Goal: Transaction & Acquisition: Purchase product/service

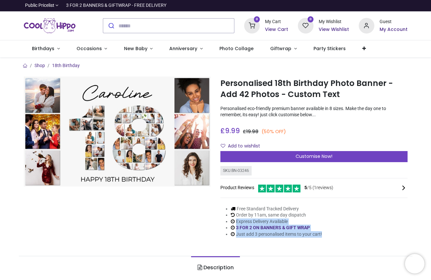
drag, startPoint x: 216, startPoint y: 217, endPoint x: 208, endPoint y: 221, distance: 9.2
click at [216, 234] on div "Personalised 18th Birthday Photo Banner - Add 42 Photos - Custom Text https://w…" at bounding box center [314, 162] width 197 height 171
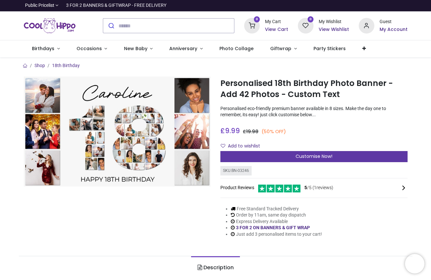
click at [322, 154] on span "Customise Now!" at bounding box center [314, 156] width 37 height 7
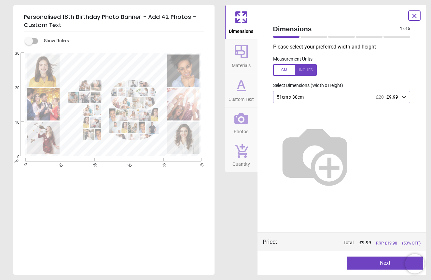
click at [406, 99] on icon at bounding box center [404, 97] width 7 height 7
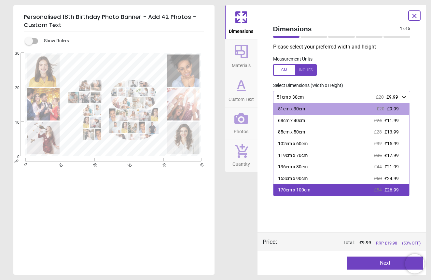
click at [343, 189] on div "170cm x 100cm £54 £26.99" at bounding box center [342, 190] width 136 height 12
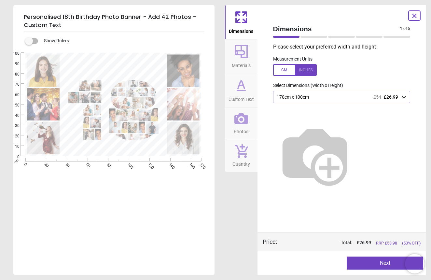
click at [357, 136] on img at bounding box center [314, 155] width 83 height 83
click at [397, 100] on div "170cm x 100cm £54 £26.99" at bounding box center [341, 97] width 137 height 12
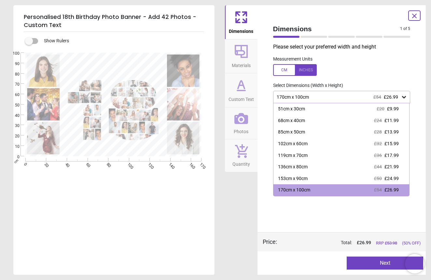
click at [226, 211] on div "Dimensions Materials Custom Text Photos Quantity" at bounding box center [241, 140] width 33 height 270
click at [241, 117] on icon at bounding box center [242, 118] width 14 height 11
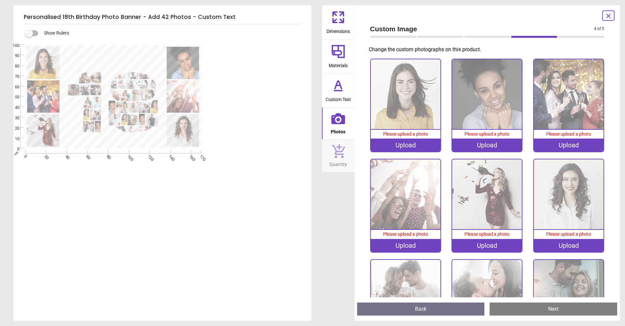
drag, startPoint x: 301, startPoint y: 79, endPoint x: 263, endPoint y: 61, distance: 42.4
click at [296, 75] on div at bounding box center [162, 141] width 298 height 198
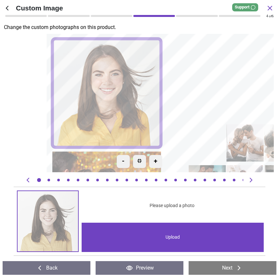
click at [123, 160] on div "-" at bounding box center [123, 161] width 13 height 13
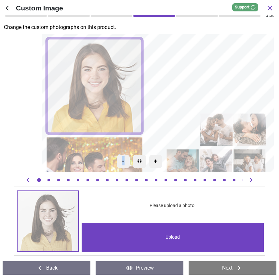
click at [123, 160] on div "-" at bounding box center [123, 161] width 13 height 13
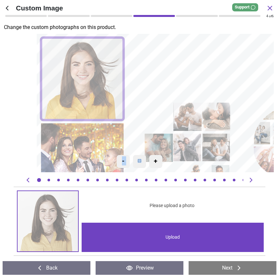
click at [123, 160] on div "-" at bounding box center [123, 161] width 13 height 13
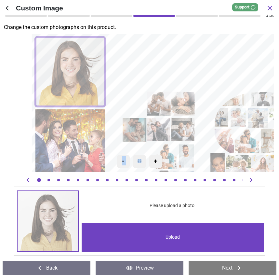
click at [123, 160] on div "-" at bounding box center [123, 161] width 13 height 13
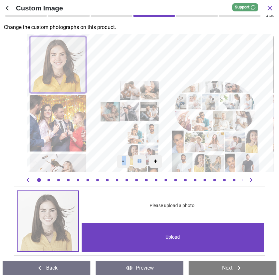
click at [123, 160] on div "-" at bounding box center [123, 161] width 13 height 13
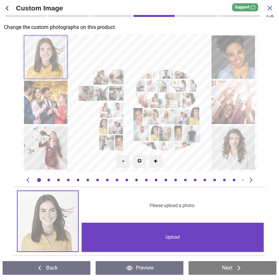
click at [168, 236] on div "Upload" at bounding box center [173, 237] width 182 height 29
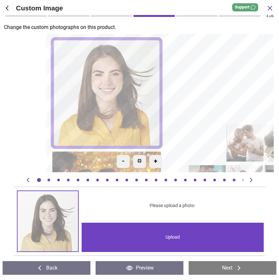
click at [127, 161] on div "-" at bounding box center [123, 161] width 13 height 13
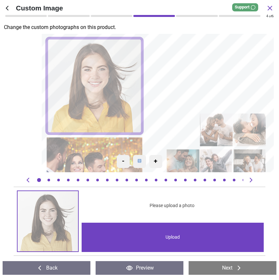
click at [127, 161] on div "-" at bounding box center [123, 161] width 13 height 13
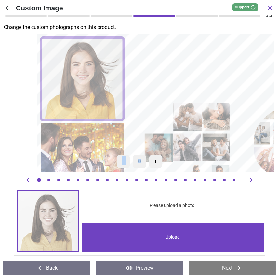
click at [127, 161] on div "-" at bounding box center [123, 161] width 13 height 13
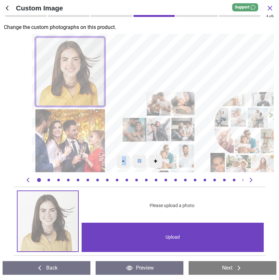
click at [127, 161] on div "-" at bounding box center [123, 161] width 13 height 13
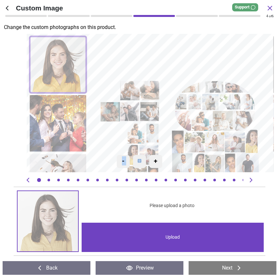
click at [127, 161] on div "-" at bounding box center [123, 161] width 13 height 13
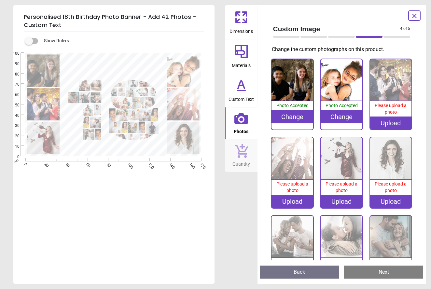
click at [393, 123] on div "Upload" at bounding box center [391, 123] width 42 height 13
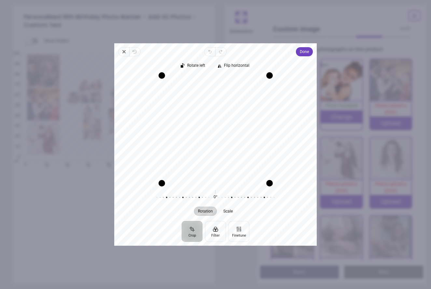
drag, startPoint x: 227, startPoint y: 147, endPoint x: 216, endPoint y: 145, distance: 11.2
click at [216, 145] on div "Recenter" at bounding box center [216, 129] width 192 height 107
drag, startPoint x: 214, startPoint y: 155, endPoint x: 196, endPoint y: 155, distance: 18.2
click at [196, 155] on div "Recenter" at bounding box center [216, 129] width 192 height 107
click at [305, 53] on span "Done" at bounding box center [304, 52] width 9 height 8
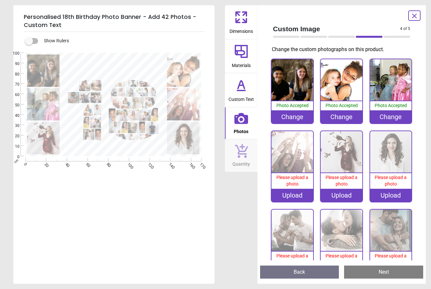
click at [293, 194] on div "Upload" at bounding box center [293, 195] width 42 height 13
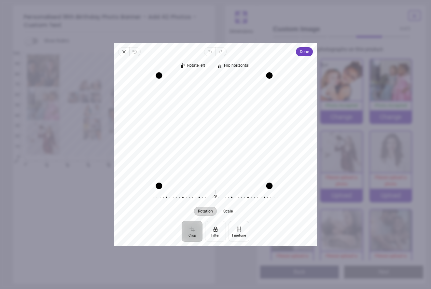
drag, startPoint x: 163, startPoint y: 182, endPoint x: 133, endPoint y: 189, distance: 30.3
click at [133, 189] on div "Rotate left Flip horizontal Recenter Rotation Scale 0° Reset" at bounding box center [215, 138] width 203 height 165
drag, startPoint x: 270, startPoint y: 183, endPoint x: 293, endPoint y: 193, distance: 24.7
click at [293, 193] on div "Rotate left Flip horizontal Recenter Rotation Scale 0° Reset" at bounding box center [215, 138] width 203 height 165
drag, startPoint x: 260, startPoint y: 181, endPoint x: 245, endPoint y: 181, distance: 15.6
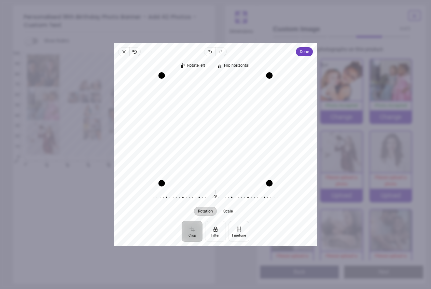
click at [245, 181] on div "Drag edge b" at bounding box center [216, 183] width 108 height 7
drag, startPoint x: 228, startPoint y: 149, endPoint x: 233, endPoint y: 152, distance: 5.4
click at [233, 152] on div "Recenter" at bounding box center [216, 129] width 192 height 107
click at [306, 51] on span "Done" at bounding box center [304, 52] width 9 height 8
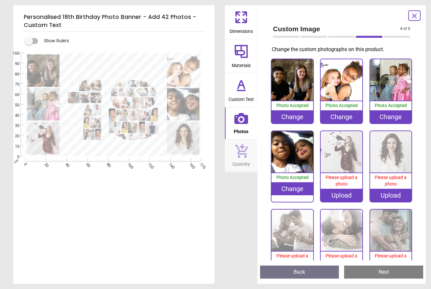
click at [338, 193] on div "Upload" at bounding box center [342, 195] width 42 height 13
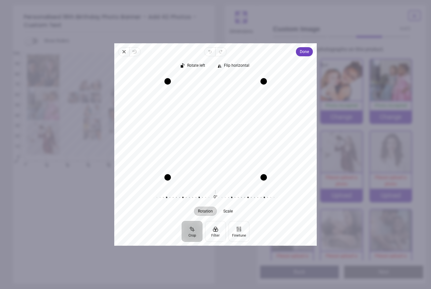
drag, startPoint x: 251, startPoint y: 150, endPoint x: 231, endPoint y: 153, distance: 20.0
click at [231, 153] on div "Recenter" at bounding box center [216, 129] width 192 height 107
click at [308, 50] on span "Done" at bounding box center [304, 52] width 9 height 8
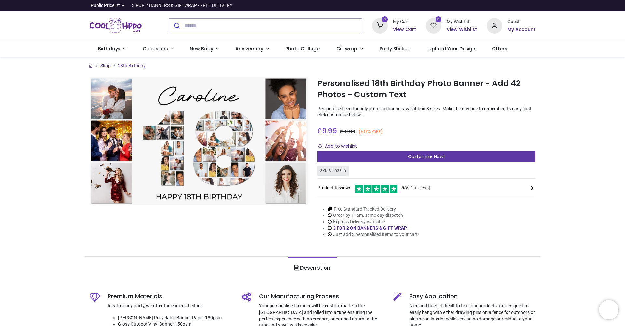
click at [469, 156] on div "Customise Now!" at bounding box center [427, 156] width 218 height 11
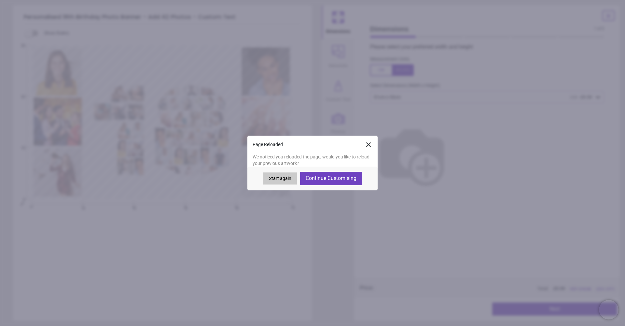
click at [328, 177] on button "Continue Customising" at bounding box center [331, 178] width 62 height 13
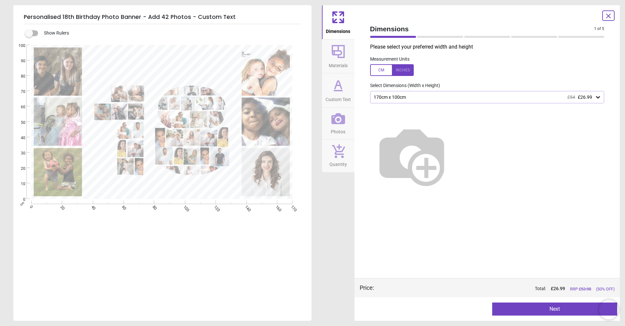
click at [344, 119] on icon at bounding box center [339, 118] width 14 height 11
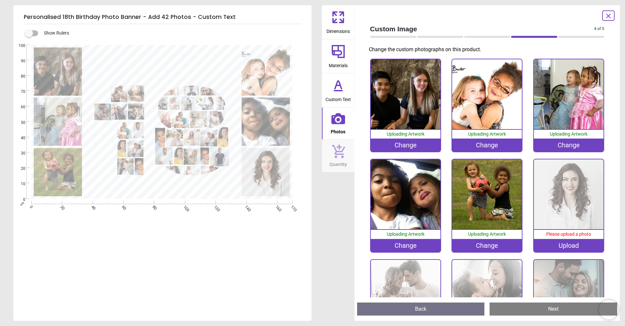
click at [576, 244] on div "Upload" at bounding box center [569, 245] width 70 height 13
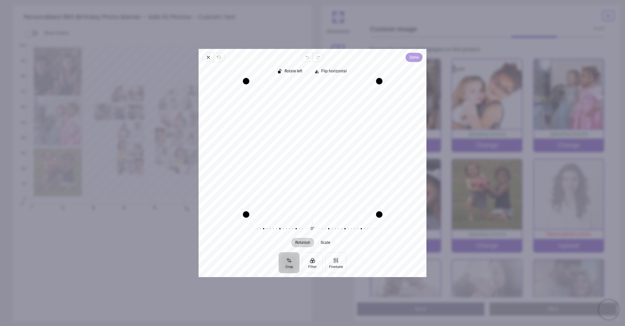
click at [418, 58] on span "Done" at bounding box center [414, 57] width 9 height 8
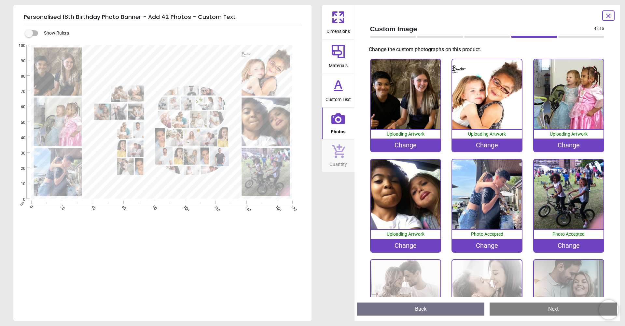
click at [68, 118] on image at bounding box center [58, 121] width 48 height 48
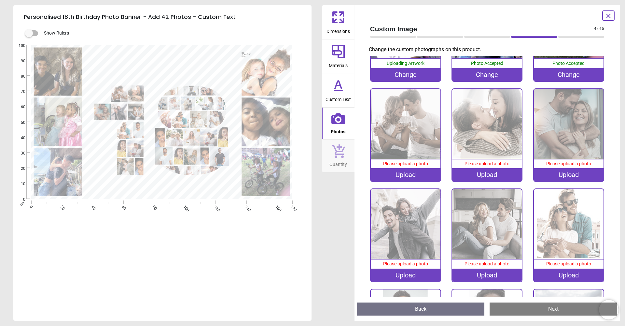
scroll to position [174, 0]
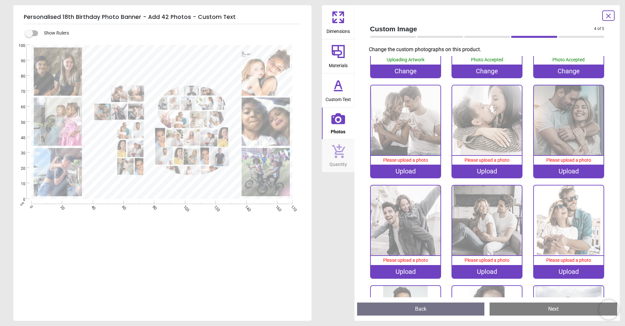
click at [415, 169] on div "Upload" at bounding box center [406, 170] width 70 height 13
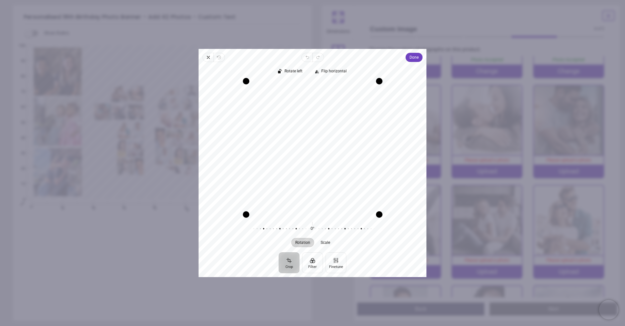
drag, startPoint x: 352, startPoint y: 180, endPoint x: 342, endPoint y: 179, distance: 9.8
click at [342, 179] on div "Recenter" at bounding box center [313, 147] width 218 height 133
click at [415, 61] on span "Done" at bounding box center [414, 57] width 9 height 8
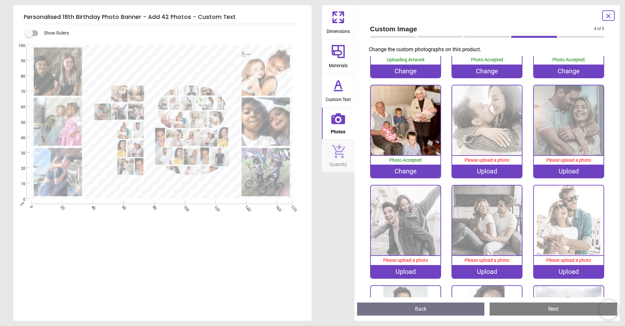
click at [486, 166] on div "Upload" at bounding box center [487, 170] width 70 height 13
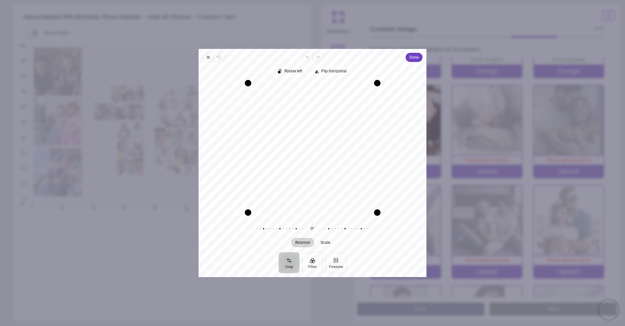
drag, startPoint x: 323, startPoint y: 149, endPoint x: 321, endPoint y: 157, distance: 8.1
click at [321, 157] on div "Recenter" at bounding box center [313, 147] width 218 height 133
click at [412, 56] on span "Done" at bounding box center [414, 57] width 9 height 8
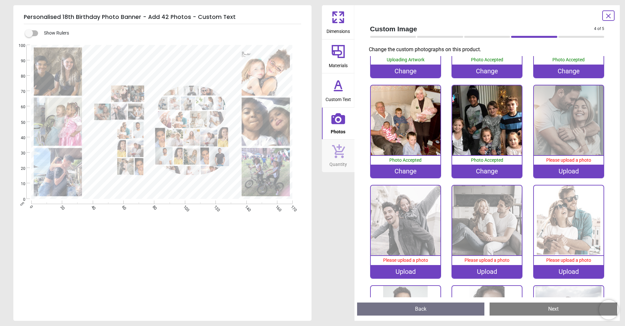
click at [564, 168] on div "Upload" at bounding box center [569, 170] width 70 height 13
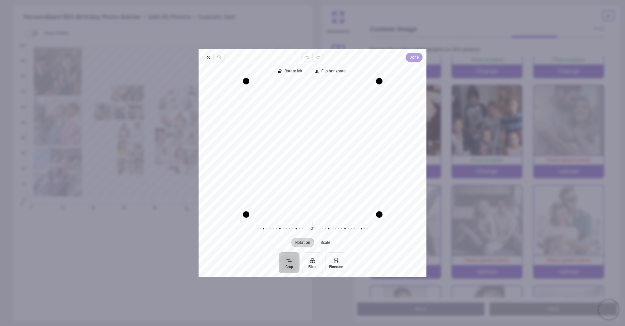
click at [414, 59] on span "Done" at bounding box center [414, 57] width 9 height 8
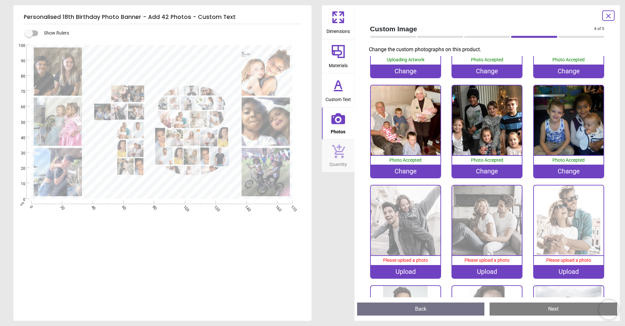
click at [409, 268] on div "Upload" at bounding box center [406, 271] width 70 height 13
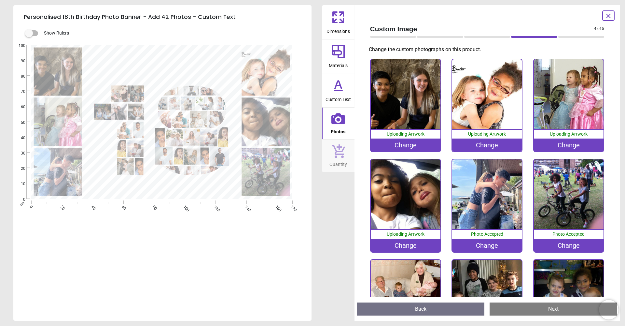
scroll to position [174, 0]
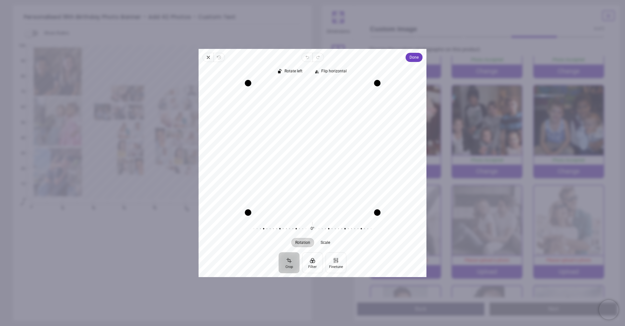
click at [359, 169] on div "Recenter" at bounding box center [313, 147] width 218 height 133
click at [413, 56] on span "Done" at bounding box center [414, 57] width 9 height 8
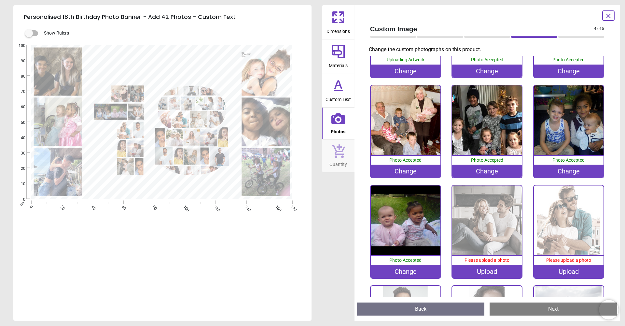
click at [421, 202] on img at bounding box center [406, 220] width 70 height 70
click at [412, 268] on div "Change" at bounding box center [406, 271] width 70 height 13
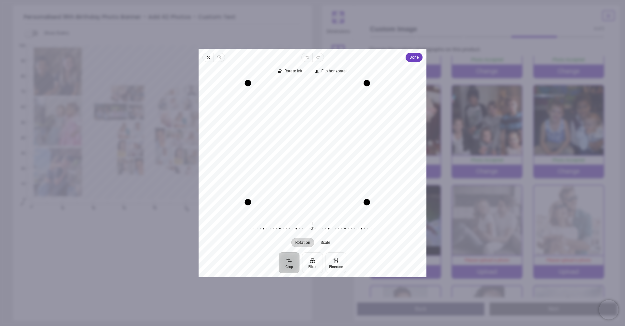
drag, startPoint x: 375, startPoint y: 206, endPoint x: 375, endPoint y: 195, distance: 10.4
click at [375, 195] on div "Recenter" at bounding box center [313, 147] width 218 height 133
drag, startPoint x: 317, startPoint y: 180, endPoint x: 277, endPoint y: 117, distance: 74.4
click at [318, 185] on div "Recenter" at bounding box center [313, 147] width 218 height 133
drag, startPoint x: 249, startPoint y: 84, endPoint x: 260, endPoint y: 116, distance: 34.1
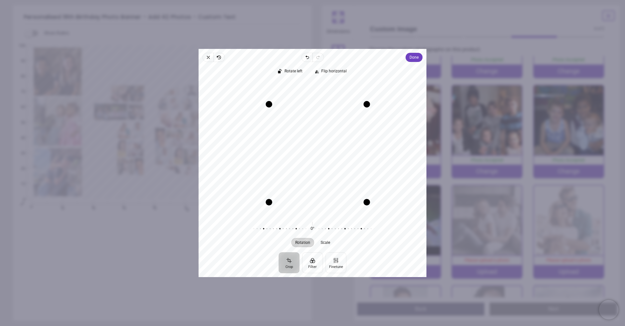
click at [260, 116] on div "Recenter" at bounding box center [313, 147] width 218 height 133
drag, startPoint x: 321, startPoint y: 146, endPoint x: 339, endPoint y: 146, distance: 18.6
click at [339, 146] on div "Recenter" at bounding box center [313, 147] width 218 height 133
click at [419, 57] on span "Done" at bounding box center [414, 57] width 9 height 8
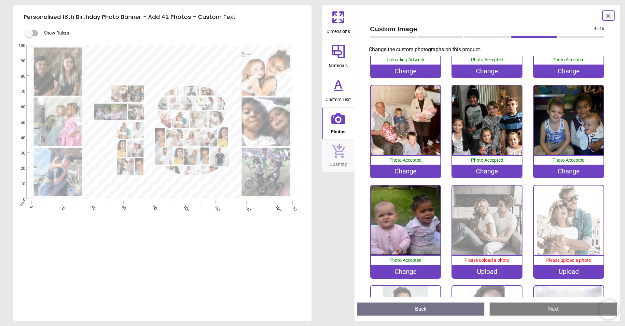
click at [490, 267] on div "Upload" at bounding box center [487, 271] width 70 height 13
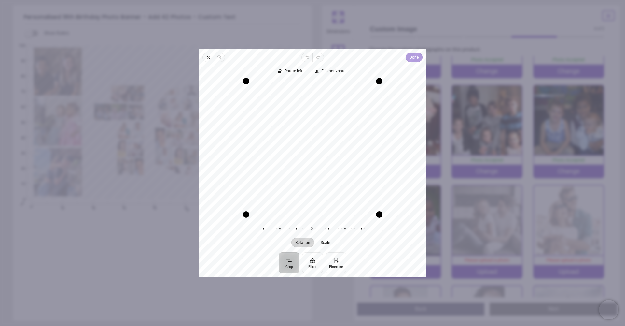
click at [420, 61] on button "Done" at bounding box center [414, 57] width 17 height 9
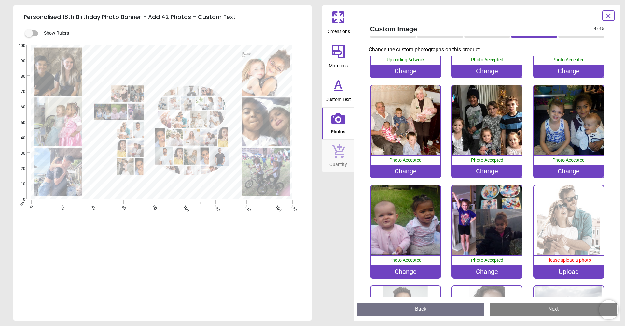
click at [573, 266] on div "Upload" at bounding box center [569, 271] width 70 height 13
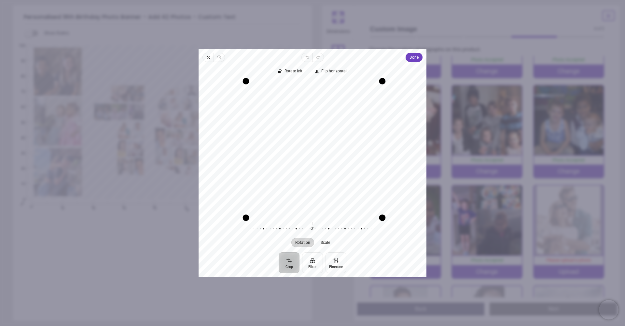
drag, startPoint x: 380, startPoint y: 215, endPoint x: 368, endPoint y: 213, distance: 12.5
click at [422, 228] on div "Rotate left Flip horizontal Recenter Rotation Scale 0° Reset" at bounding box center [313, 157] width 228 height 190
drag, startPoint x: 356, startPoint y: 209, endPoint x: 347, endPoint y: 214, distance: 10.1
click at [353, 204] on div "Recenter" at bounding box center [313, 147] width 218 height 133
click at [311, 228] on div at bounding box center [309, 229] width 125 height 18
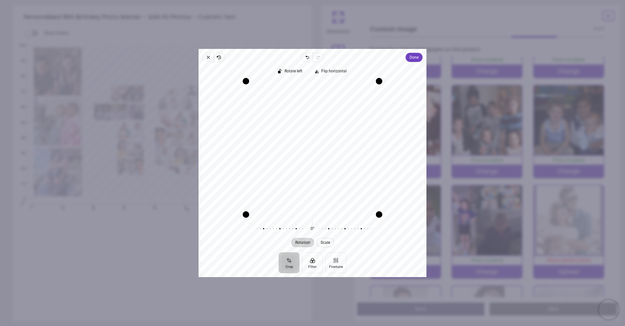
click at [324, 244] on span "Scale" at bounding box center [325, 242] width 9 height 4
drag, startPoint x: 314, startPoint y: 229, endPoint x: 398, endPoint y: 234, distance: 84.5
click at [398, 234] on div "0% Reset" at bounding box center [312, 229] width 208 height 18
click at [333, 151] on div "Recenter" at bounding box center [313, 147] width 218 height 133
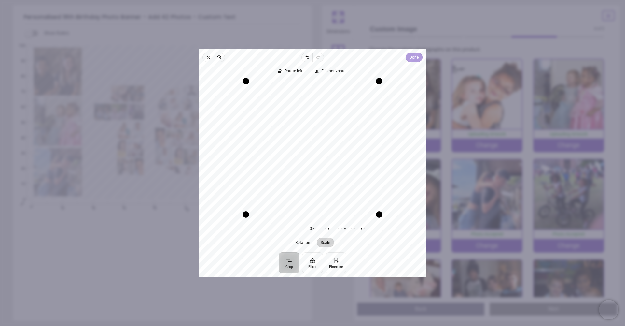
scroll to position [174, 0]
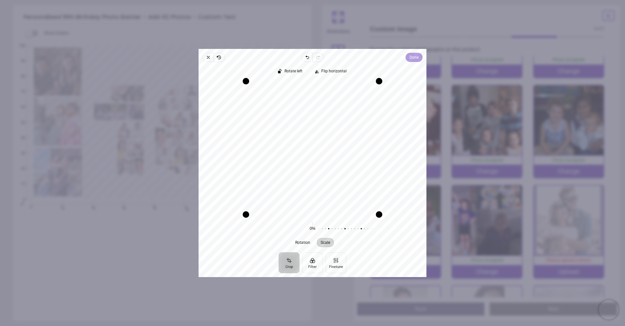
click at [416, 59] on span "Done" at bounding box center [414, 57] width 9 height 8
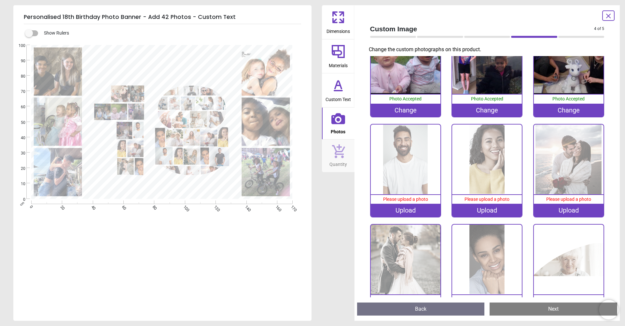
scroll to position [349, 0]
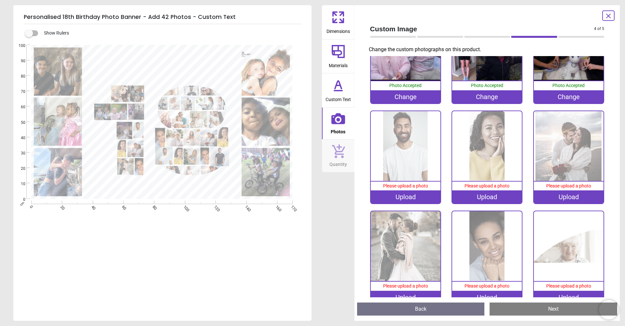
click at [418, 190] on div "Upload" at bounding box center [406, 196] width 70 height 13
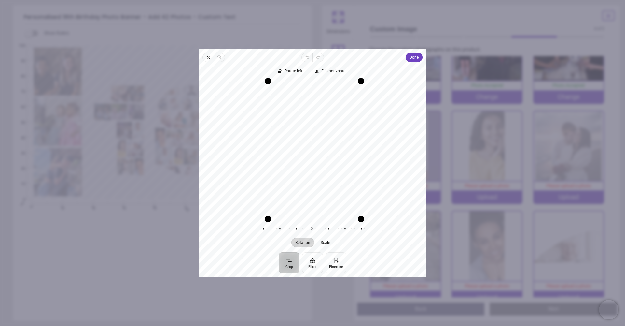
drag, startPoint x: 359, startPoint y: 214, endPoint x: 440, endPoint y: 267, distance: 97.2
click at [440, 181] on div "× Trustpilot Product Reviews 5 /5 ( 1 reviews) MSC Perfect. Thank you [DATE] Pe…" at bounding box center [427, 160] width 218 height 41
drag, startPoint x: 331, startPoint y: 199, endPoint x: 321, endPoint y: 200, distance: 9.1
click at [321, 200] on div "Recenter" at bounding box center [313, 147] width 218 height 133
click at [415, 57] on span "Done" at bounding box center [414, 57] width 9 height 8
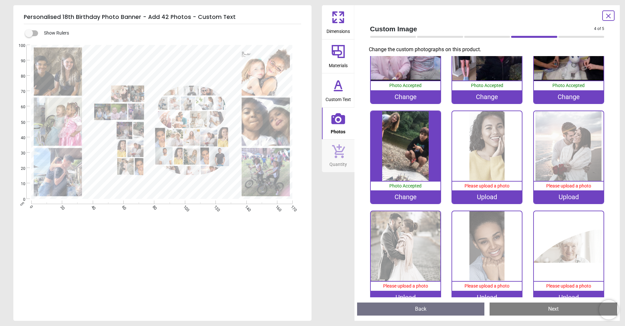
click at [484, 195] on div "Upload" at bounding box center [487, 196] width 70 height 13
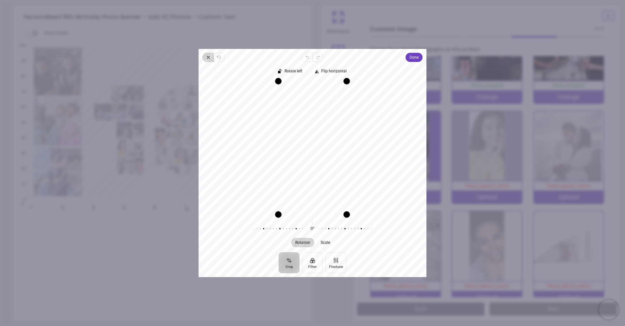
click at [207, 60] on span "Close" at bounding box center [208, 57] width 11 height 9
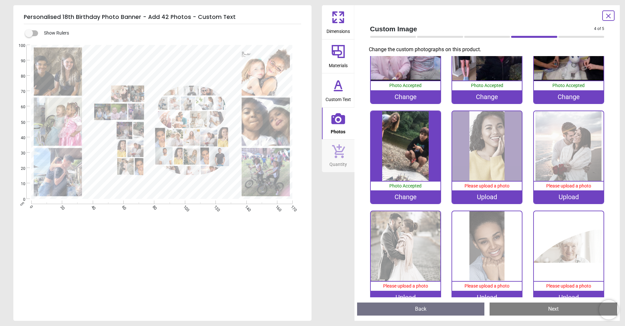
click at [478, 195] on div "Upload" at bounding box center [487, 196] width 70 height 13
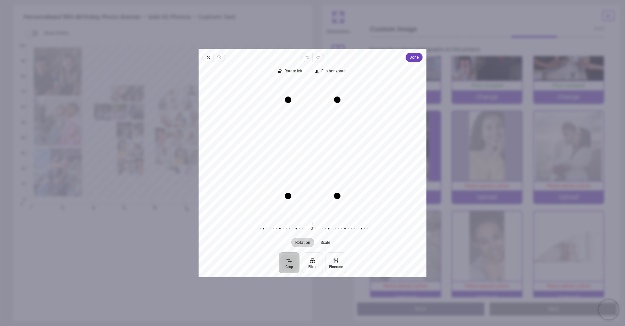
drag, startPoint x: 320, startPoint y: 179, endPoint x: 296, endPoint y: 179, distance: 23.1
click at [296, 179] on div "Recenter" at bounding box center [313, 147] width 218 height 133
click at [209, 60] on span "Close" at bounding box center [208, 57] width 11 height 9
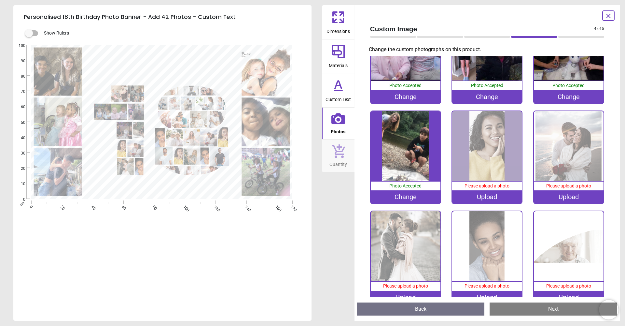
click at [499, 192] on div "Upload" at bounding box center [487, 196] width 70 height 13
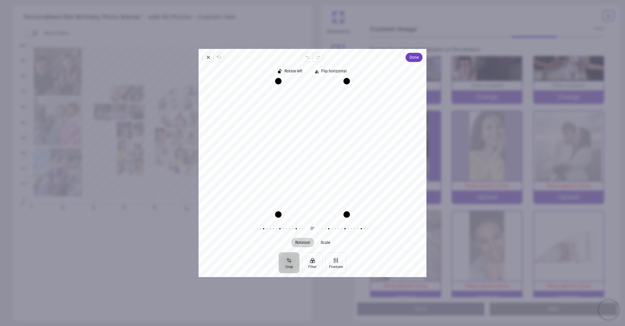
drag, startPoint x: 334, startPoint y: 188, endPoint x: 328, endPoint y: 186, distance: 5.8
click at [328, 186] on div "Recenter" at bounding box center [313, 147] width 218 height 133
click at [416, 61] on span "Done" at bounding box center [414, 57] width 9 height 9
